Goal: Check status: Check status

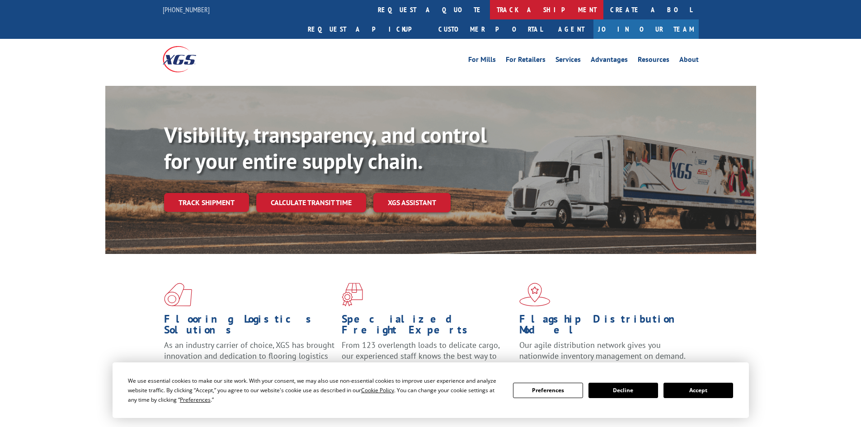
click at [490, 9] on link "track a shipment" at bounding box center [546, 9] width 113 height 19
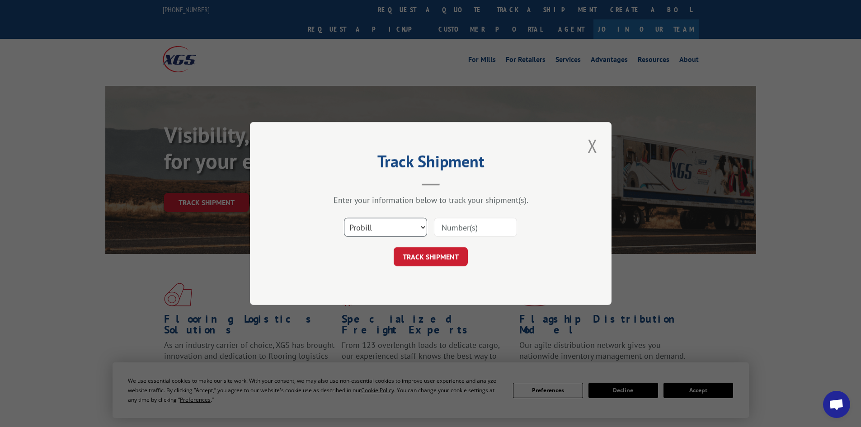
click at [381, 227] on select "Select category... Probill BOL PO" at bounding box center [385, 227] width 83 height 19
select select "bol"
click at [344, 218] on select "Select category... Probill BOL PO" at bounding box center [385, 227] width 83 height 19
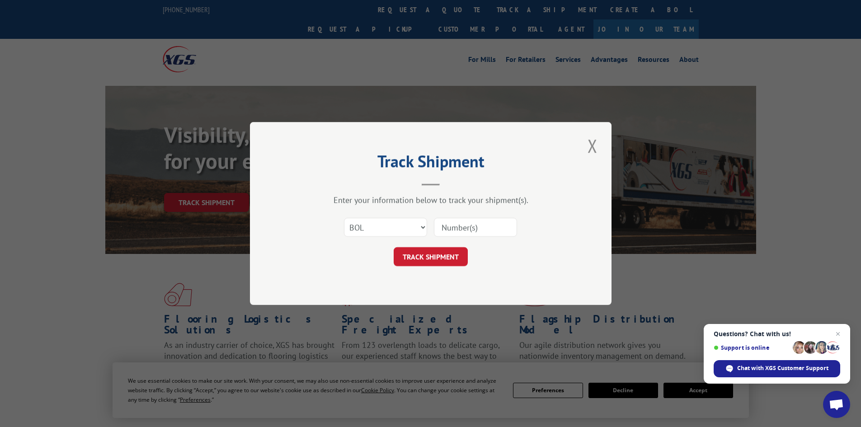
paste input "5955811"
type input "5955811"
click at [432, 260] on button "TRACK SHIPMENT" at bounding box center [431, 256] width 74 height 19
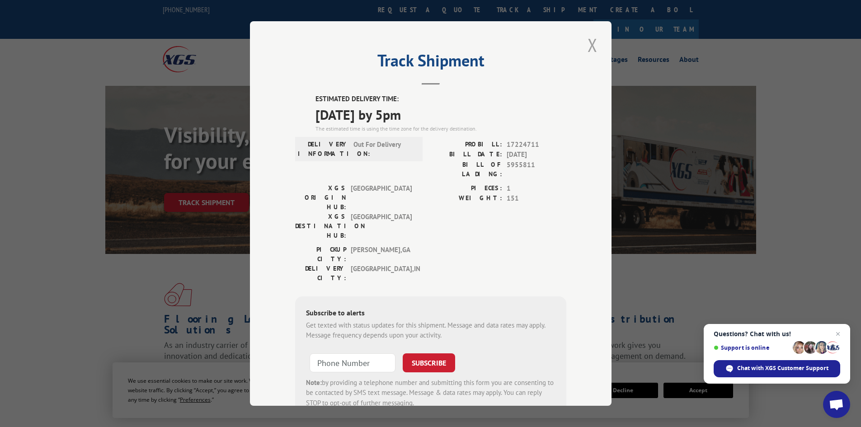
click at [586, 52] on button "Close modal" at bounding box center [592, 45] width 15 height 25
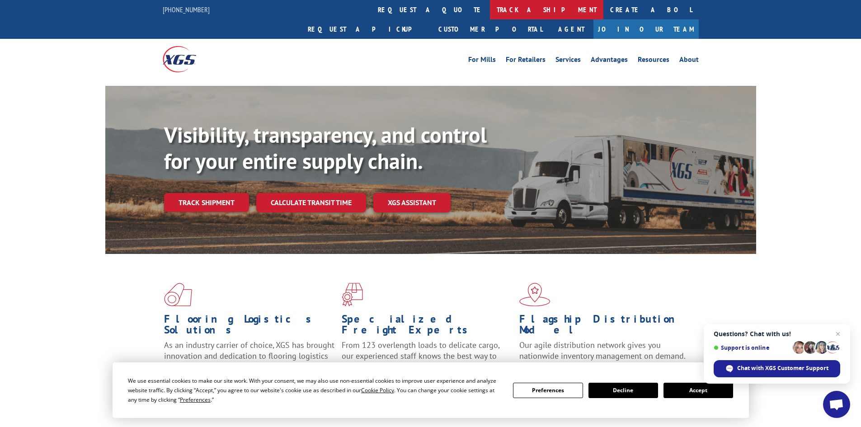
click at [490, 12] on link "track a shipment" at bounding box center [546, 9] width 113 height 19
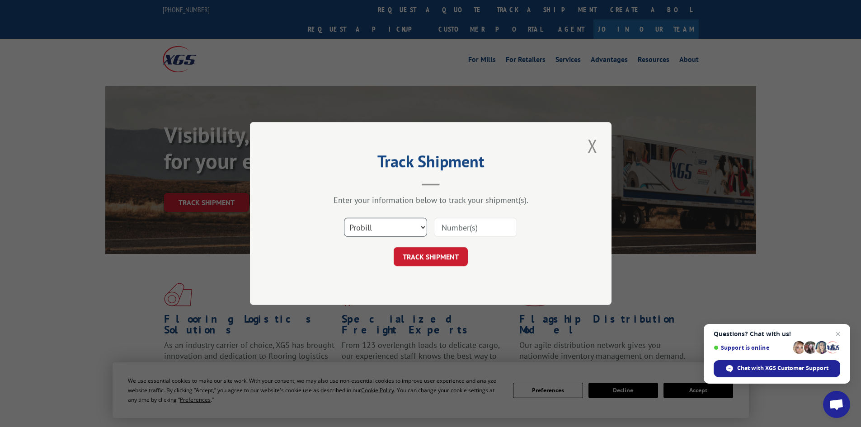
click at [361, 225] on select "Select category... Probill BOL PO" at bounding box center [385, 227] width 83 height 19
select select "bol"
click at [344, 218] on select "Select category... Probill BOL PO" at bounding box center [385, 227] width 83 height 19
paste input "2401061"
type input "2401061"
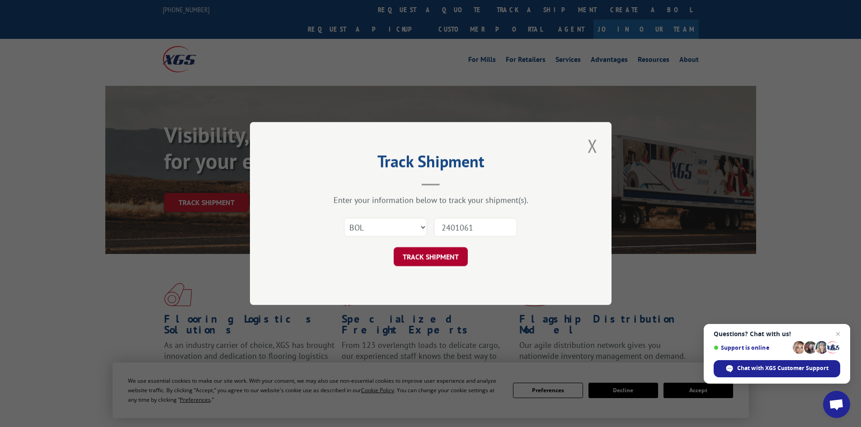
click at [440, 255] on button "TRACK SHIPMENT" at bounding box center [431, 256] width 74 height 19
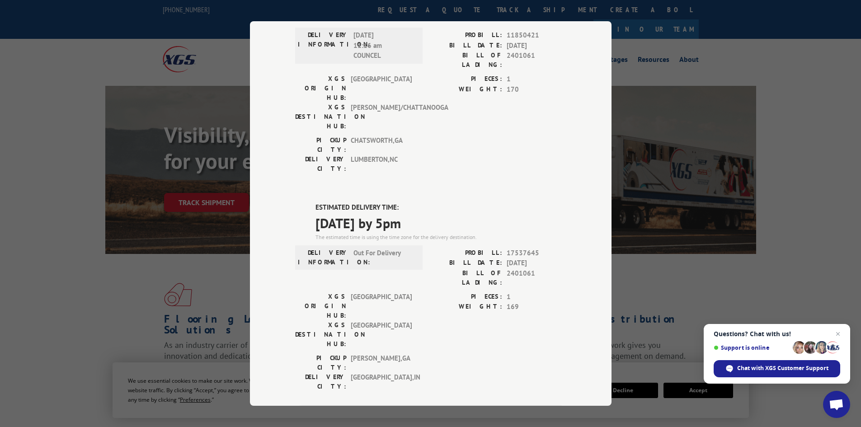
scroll to position [80, 0]
